Goal: Task Accomplishment & Management: Use online tool/utility

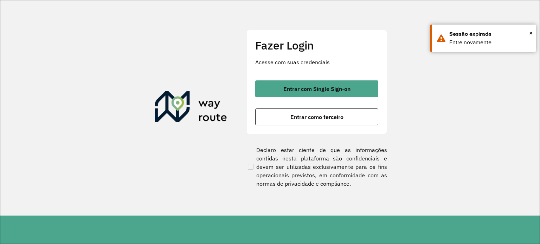
click at [294, 107] on div "Entrar com Single Sign-on Entrar como terceiro" at bounding box center [316, 103] width 123 height 45
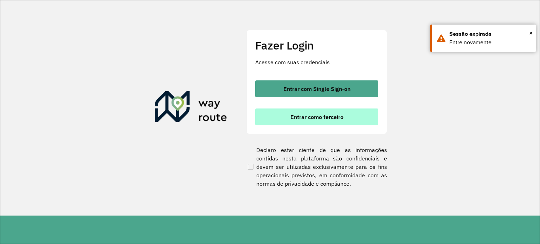
click at [295, 114] on span "Entrar como terceiro" at bounding box center [316, 117] width 53 height 6
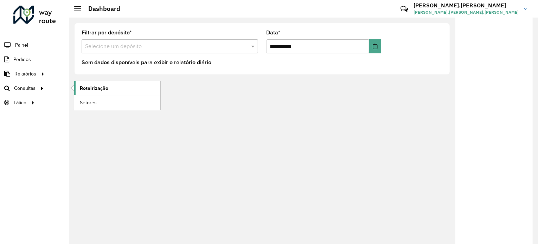
click at [88, 90] on span "Roteirização" at bounding box center [94, 88] width 28 height 7
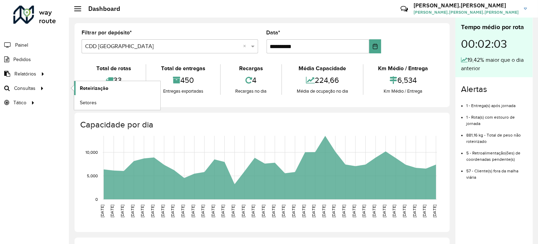
click at [79, 87] on link "Roteirização" at bounding box center [117, 88] width 86 height 14
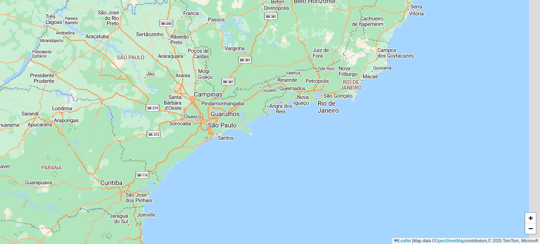
drag, startPoint x: 236, startPoint y: 114, endPoint x: 180, endPoint y: 111, distance: 56.0
click at [180, 111] on div "+ − Leaflet | Map data © OpenStreetMap contributors,© 2025 TomTom, Microsoft" at bounding box center [270, 122] width 540 height 244
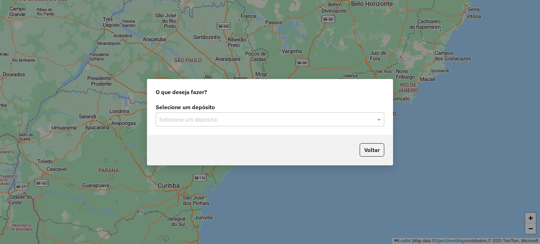
click at [181, 117] on input "text" at bounding box center [262, 120] width 207 height 8
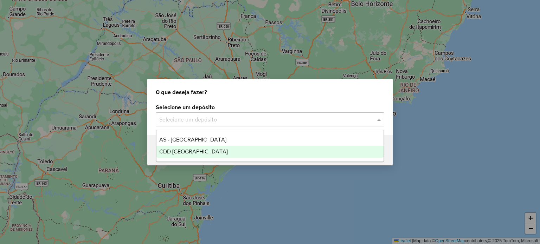
click at [189, 151] on span "CDD Florianópolis" at bounding box center [193, 152] width 69 height 6
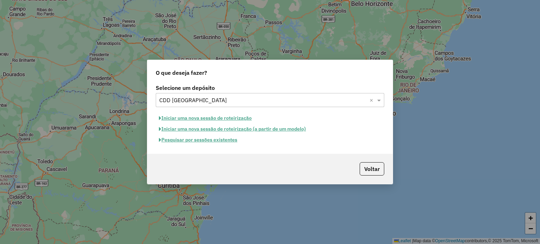
click at [231, 140] on button "Pesquisar por sessões existentes" at bounding box center [198, 140] width 85 height 11
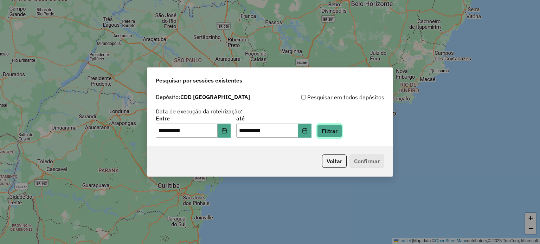
click at [334, 130] on button "Filtrar" at bounding box center [329, 130] width 25 height 13
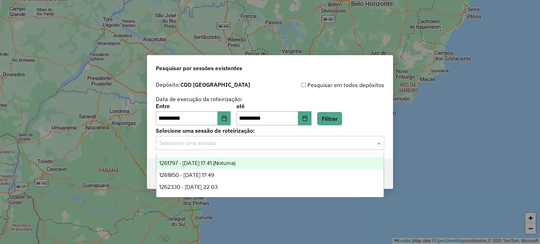
click at [238, 144] on input "text" at bounding box center [262, 143] width 207 height 8
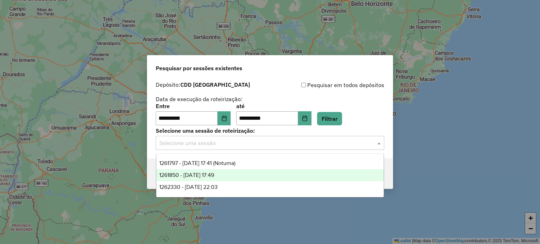
click at [214, 177] on span "1261850 - 09/09/2025 17:49" at bounding box center [186, 175] width 55 height 6
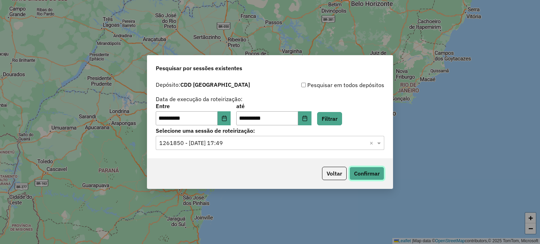
click at [361, 174] on button "Confirmar" at bounding box center [366, 173] width 35 height 13
click at [233, 146] on input "text" at bounding box center [262, 143] width 207 height 8
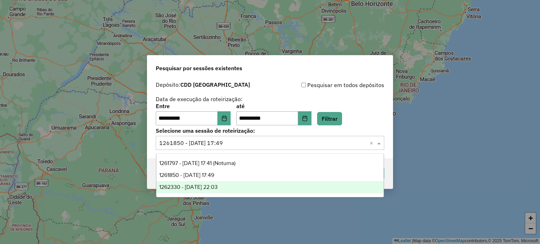
click at [236, 185] on div "1262330 - 09/09/2025 22:03" at bounding box center [269, 187] width 227 height 12
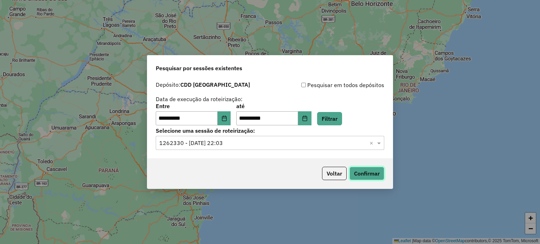
click at [361, 173] on button "Confirmar" at bounding box center [366, 173] width 35 height 13
click at [225, 142] on input "text" at bounding box center [262, 143] width 207 height 8
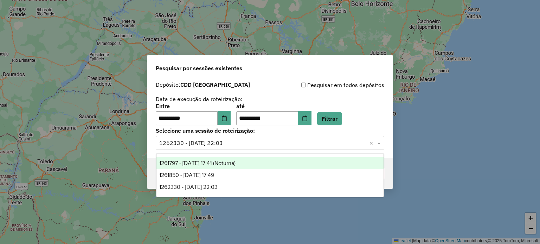
click at [230, 161] on span "1261797 - 09/09/2025 17:41 (Noturna)" at bounding box center [197, 163] width 76 height 6
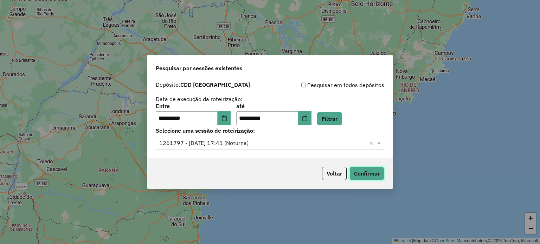
click at [356, 171] on button "Confirmar" at bounding box center [366, 173] width 35 height 13
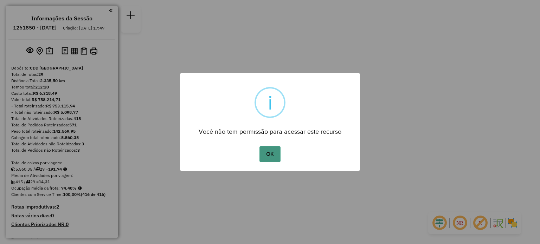
click at [267, 156] on button "OK" at bounding box center [269, 154] width 21 height 16
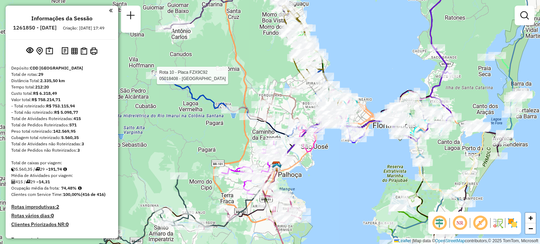
select select "**********"
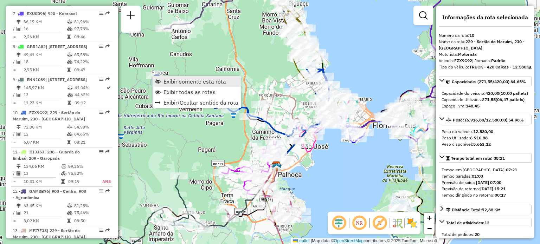
click at [163, 81] on link "Exibir somente esta rota" at bounding box center [197, 81] width 88 height 11
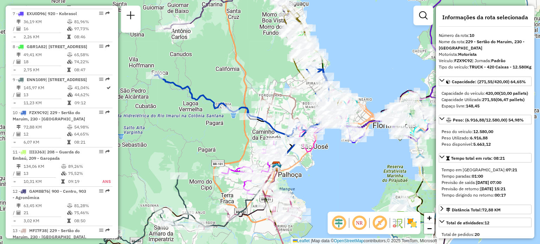
scroll to position [636, 0]
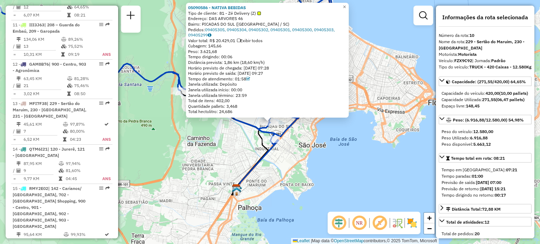
click at [317, 162] on div "05090586 - NATIVA BEBIDAS Tipo de cliente: 81 - Zé Delivery (Z) Endereço: DAS A…" at bounding box center [270, 122] width 540 height 244
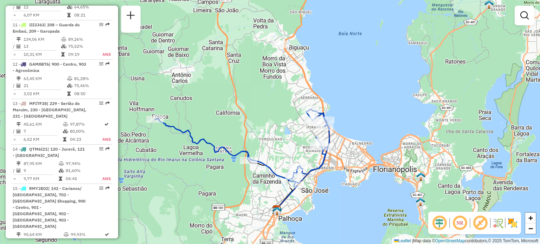
drag, startPoint x: 288, startPoint y: 94, endPoint x: 288, endPoint y: 123, distance: 28.8
click at [288, 123] on div "Janela de atendimento Grade de atendimento Capacidade Transportadoras Veículos …" at bounding box center [270, 122] width 540 height 244
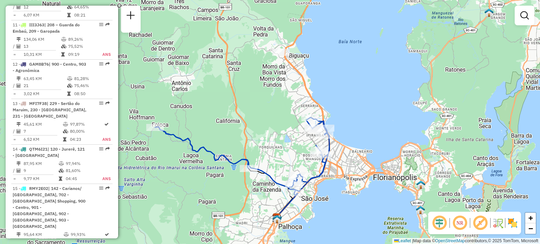
click at [456, 222] on em at bounding box center [459, 223] width 17 height 17
select select "**********"
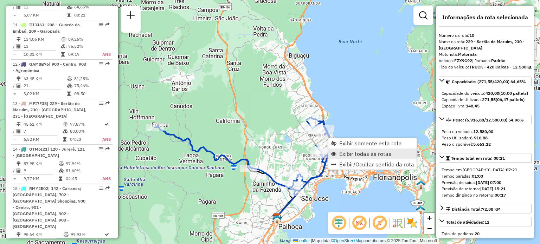
click at [346, 152] on span "Exibir todas as rotas" at bounding box center [365, 154] width 52 height 6
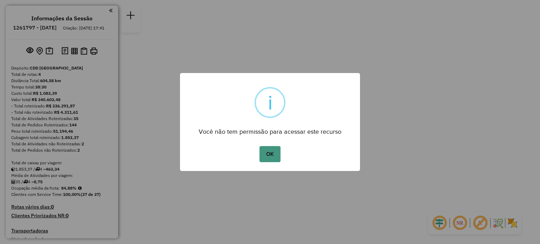
click at [273, 155] on button "OK" at bounding box center [269, 154] width 21 height 16
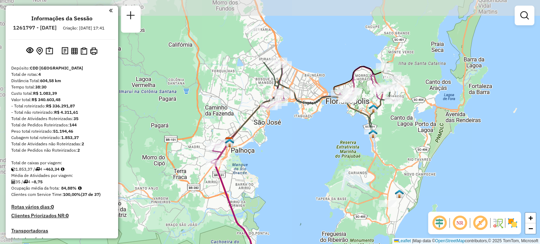
drag, startPoint x: 297, startPoint y: 122, endPoint x: 337, endPoint y: 208, distance: 94.8
click at [337, 208] on div "Janela de atendimento Grade de atendimento Capacidade Transportadoras Veículos …" at bounding box center [270, 122] width 540 height 244
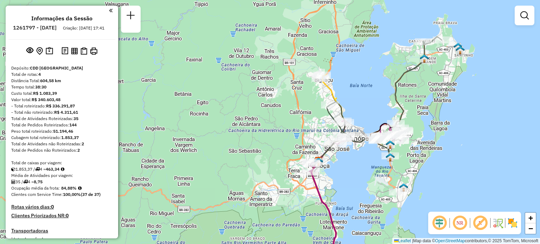
click at [463, 223] on em at bounding box center [459, 223] width 17 height 17
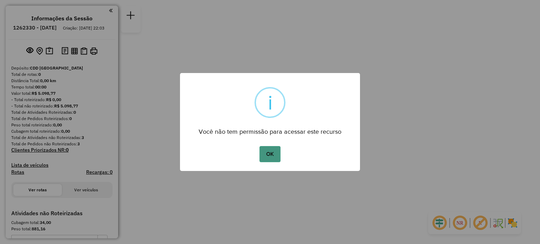
click at [271, 153] on button "OK" at bounding box center [269, 154] width 21 height 16
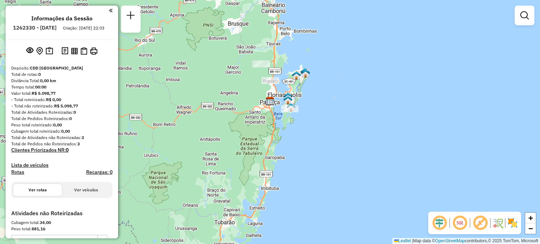
click at [461, 223] on em at bounding box center [459, 223] width 17 height 17
